Goal: Task Accomplishment & Management: Manage account settings

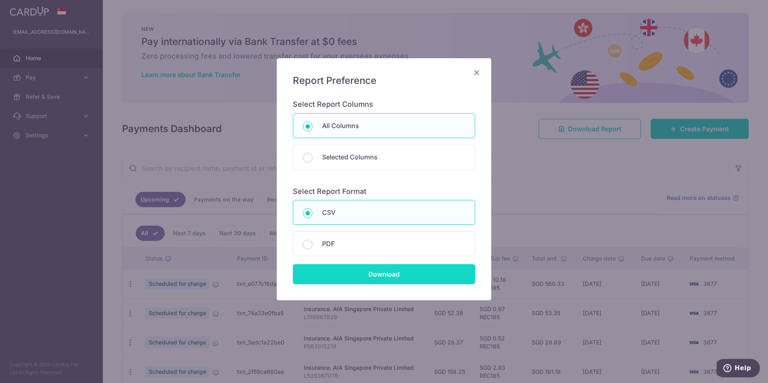
click at [376, 279] on input "Download" at bounding box center [384, 274] width 182 height 20
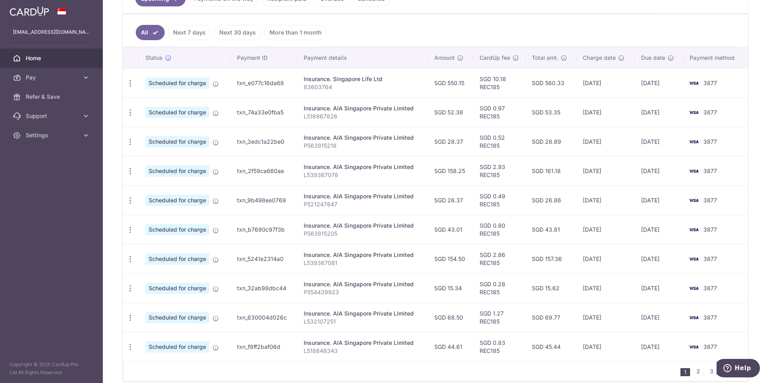
scroll to position [238, 0]
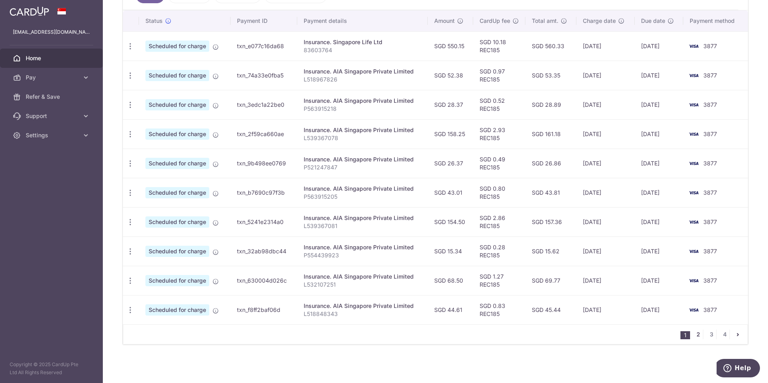
click at [693, 334] on link "2" at bounding box center [698, 335] width 10 height 10
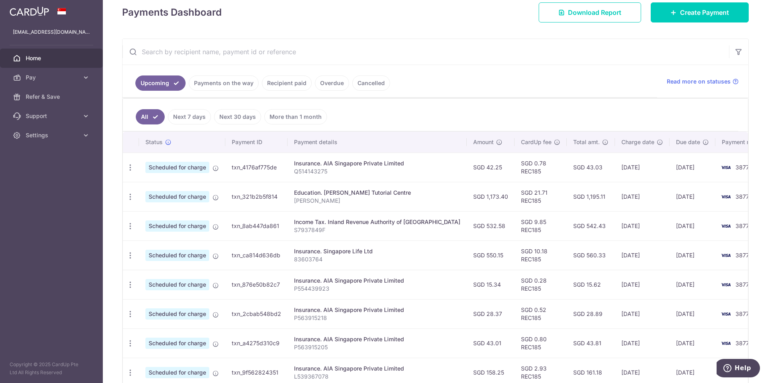
scroll to position [120, 0]
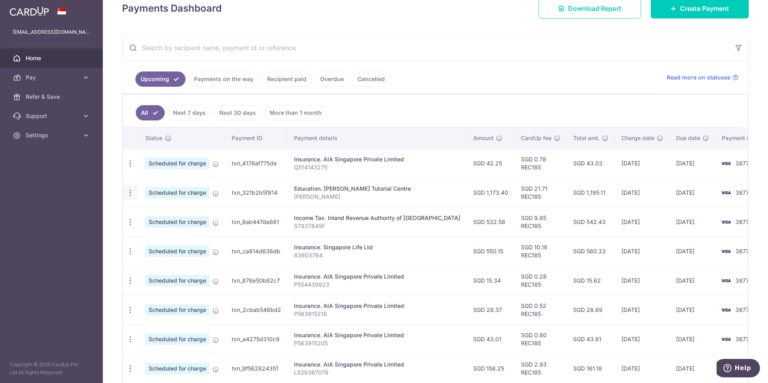
click at [132, 194] on icon "button" at bounding box center [130, 193] width 8 height 8
click at [176, 235] on span "Cancel payment" at bounding box center [173, 235] width 54 height 10
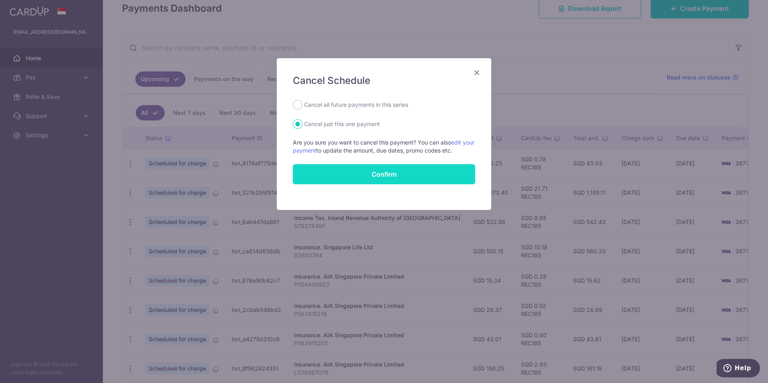
click at [373, 175] on button "Confirm" at bounding box center [384, 174] width 182 height 20
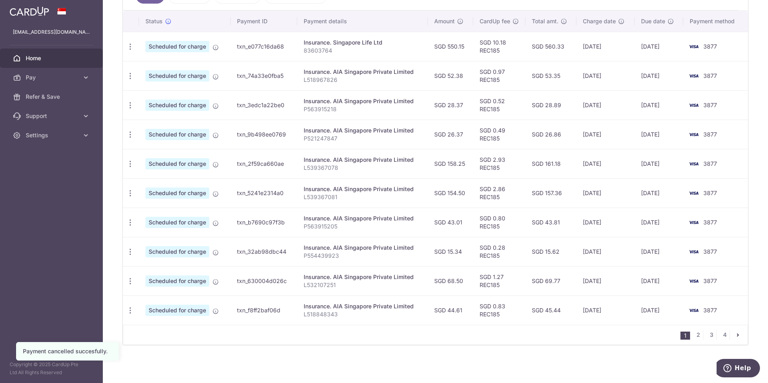
scroll to position [238, 0]
click at [696, 333] on link "2" at bounding box center [698, 335] width 10 height 10
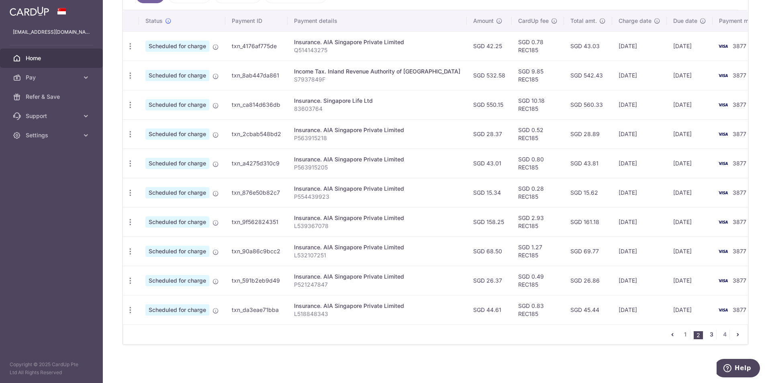
click at [707, 336] on link "3" at bounding box center [711, 335] width 10 height 10
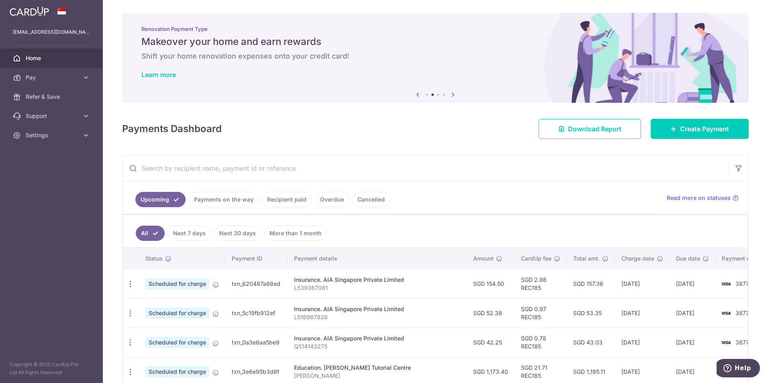
scroll to position [120, 0]
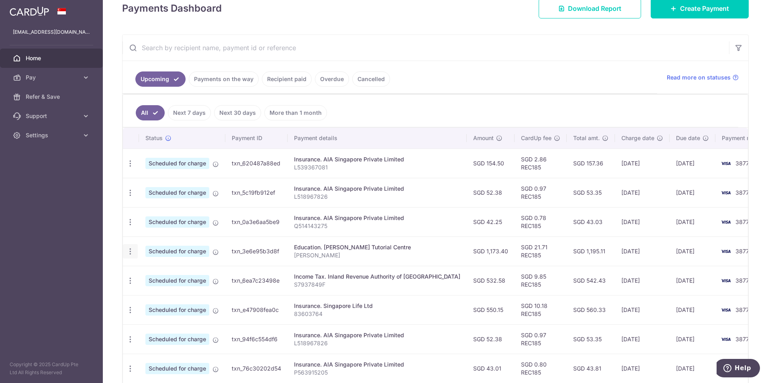
click at [130, 251] on icon "button" at bounding box center [130, 251] width 8 height 8
click at [171, 295] on span "Cancel payment" at bounding box center [173, 293] width 54 height 10
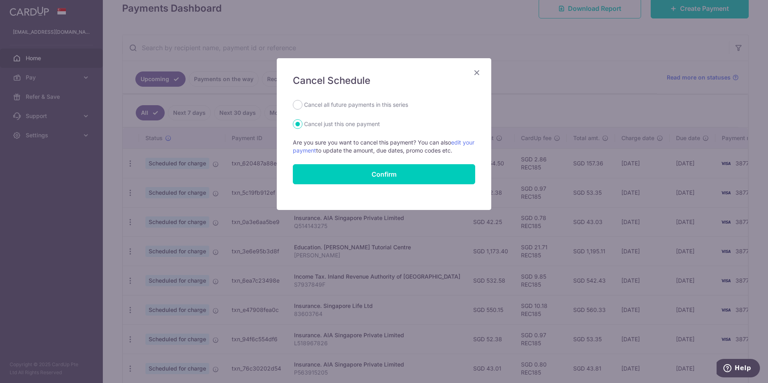
click at [335, 109] on label "Cancel all future payments in this series" at bounding box center [356, 105] width 104 height 10
click at [302, 109] on input "Cancel all future payments in this series" at bounding box center [298, 105] width 10 height 10
radio input "true"
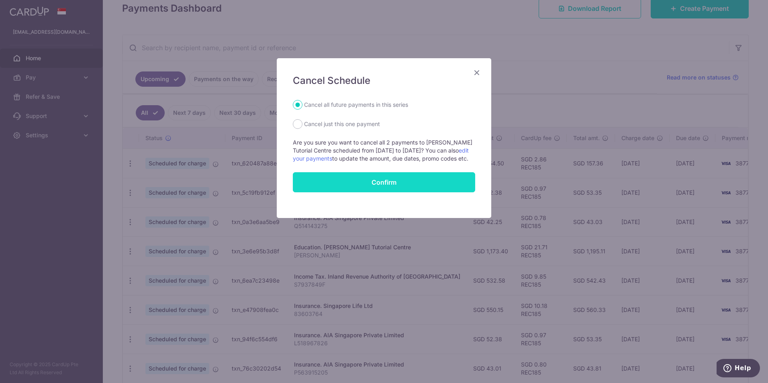
click at [360, 180] on button "Confirm" at bounding box center [384, 182] width 182 height 20
